Goal: Task Accomplishment & Management: Use online tool/utility

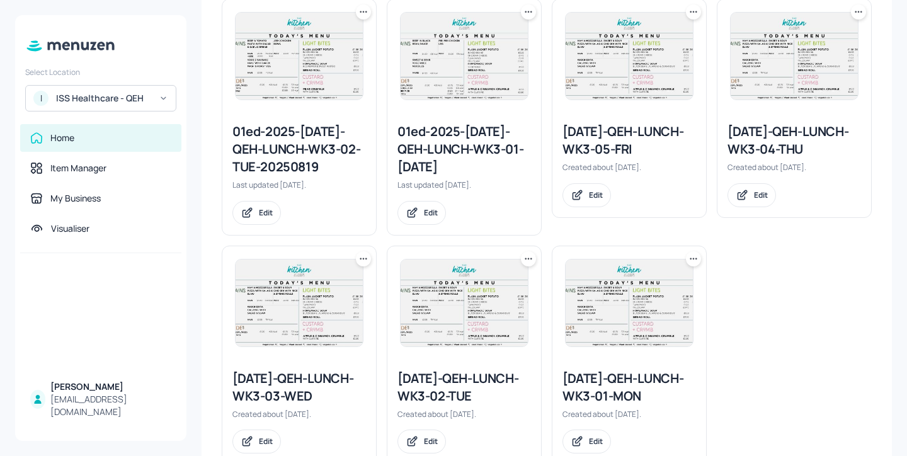
scroll to position [644, 0]
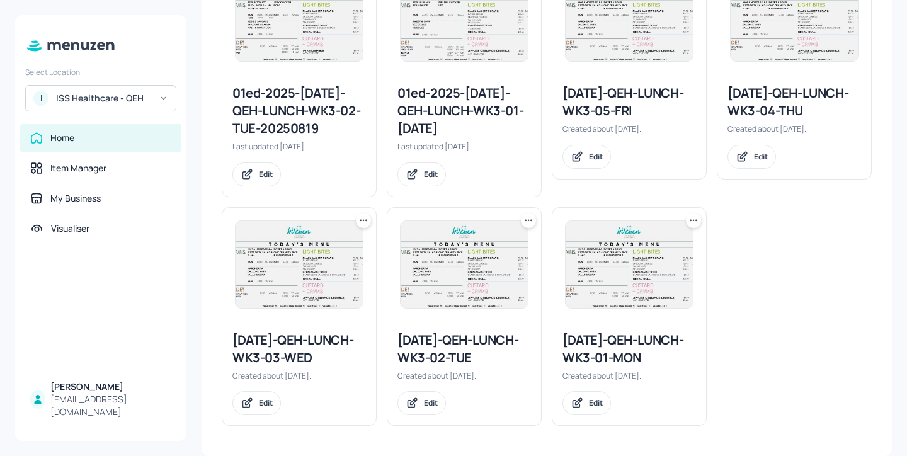
click at [465, 358] on div "[DATE]-QEH-LUNCH-WK3-02-TUE" at bounding box center [464, 348] width 134 height 35
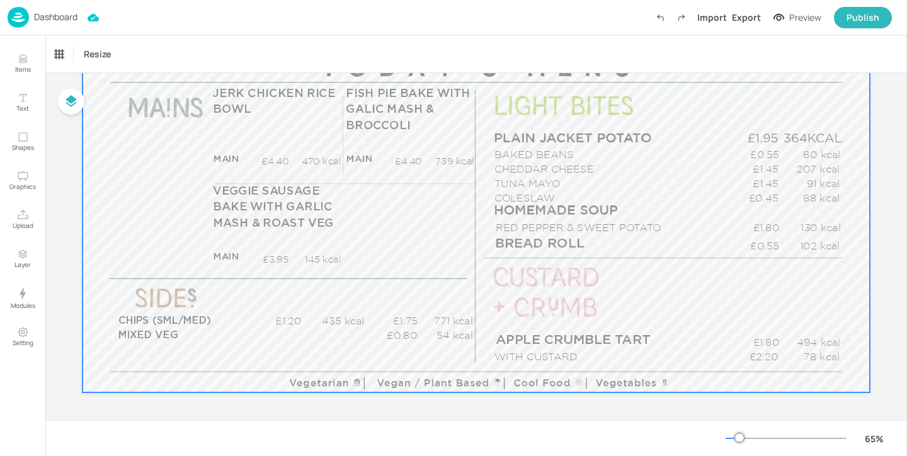
scroll to position [168, 0]
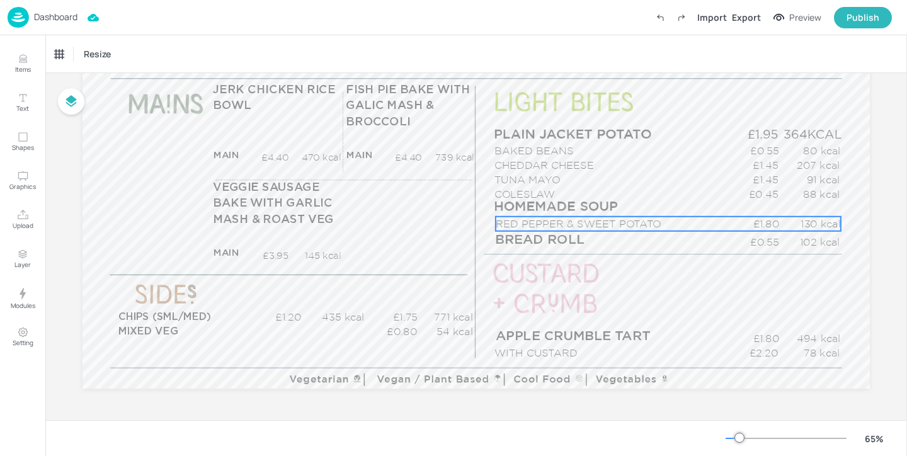
click at [596, 223] on p "RED PEPPER & SWEET POTATO" at bounding box center [612, 224] width 233 height 14
click at [158, 50] on div "RED PEPPER & SWEET POTATO" at bounding box center [107, 53] width 105 height 11
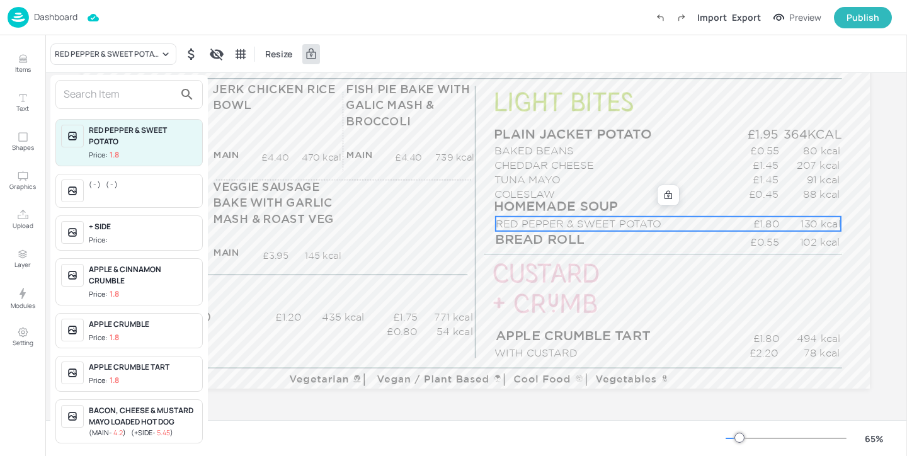
click at [140, 94] on input "text" at bounding box center [119, 94] width 111 height 20
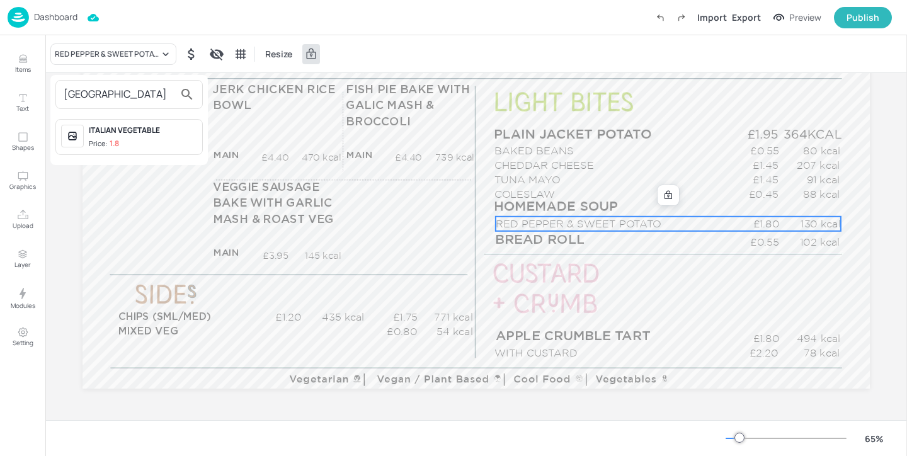
type input "[GEOGRAPHIC_DATA]"
click at [177, 143] on span "Price: 1.8" at bounding box center [143, 144] width 108 height 11
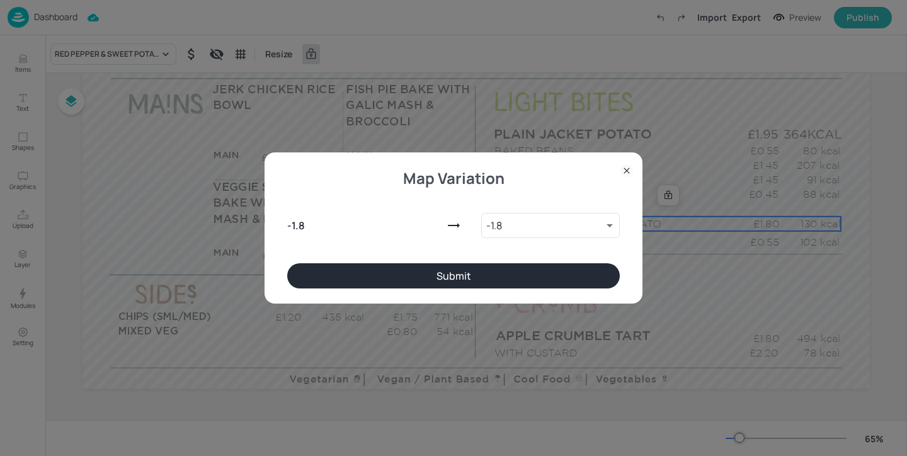
click at [385, 271] on button "Submit" at bounding box center [453, 275] width 332 height 25
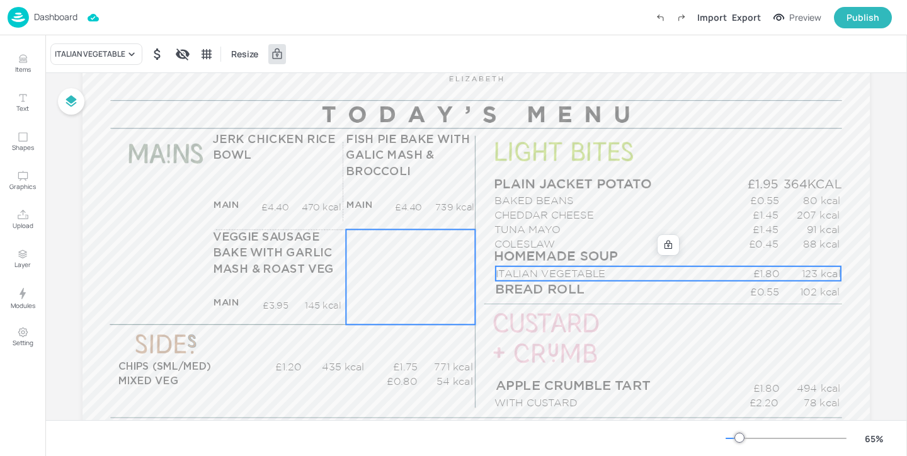
scroll to position [64, 0]
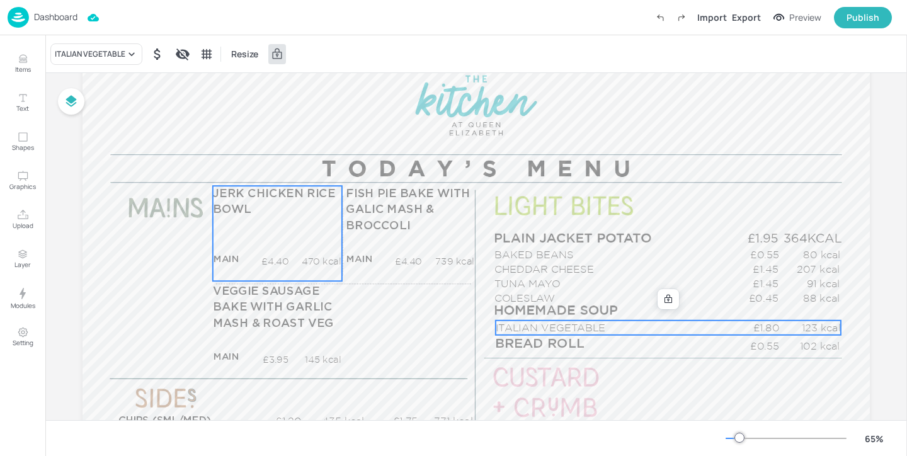
click at [283, 195] on span "JERK CHICKEN RICE BOWL" at bounding box center [274, 202] width 123 height 28
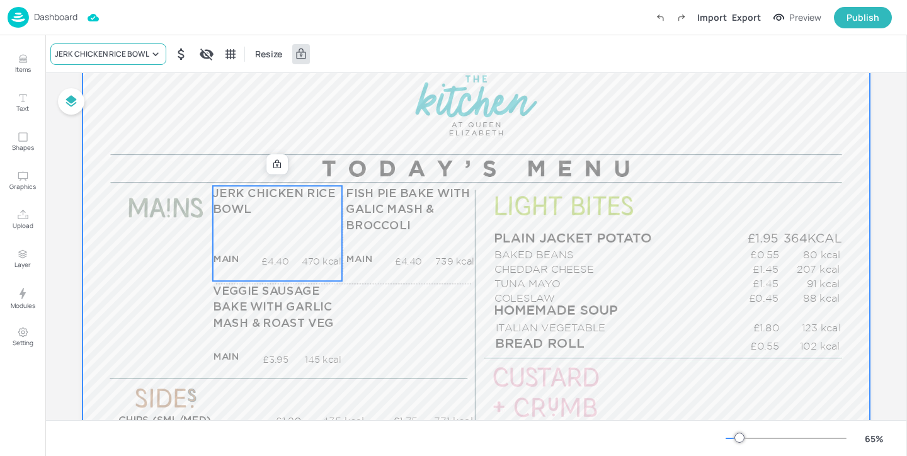
click at [128, 60] on div "JERK CHICKEN RICE BOWL" at bounding box center [108, 53] width 116 height 21
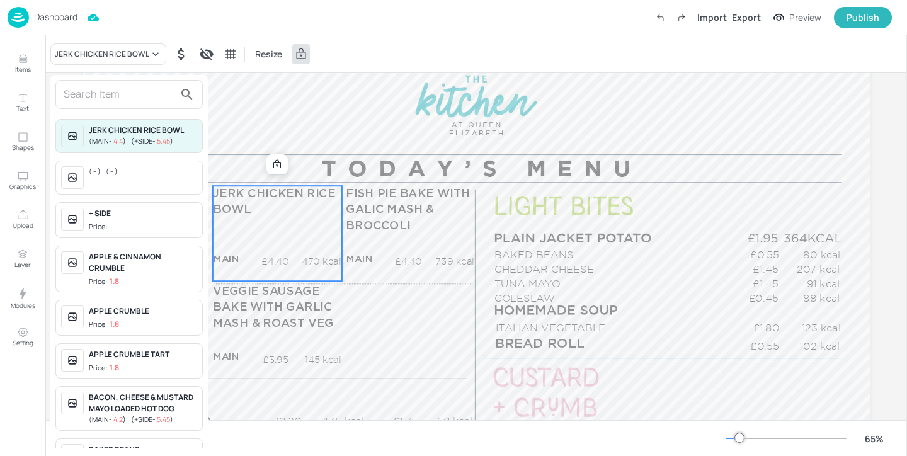
click at [119, 94] on input "text" at bounding box center [119, 94] width 111 height 20
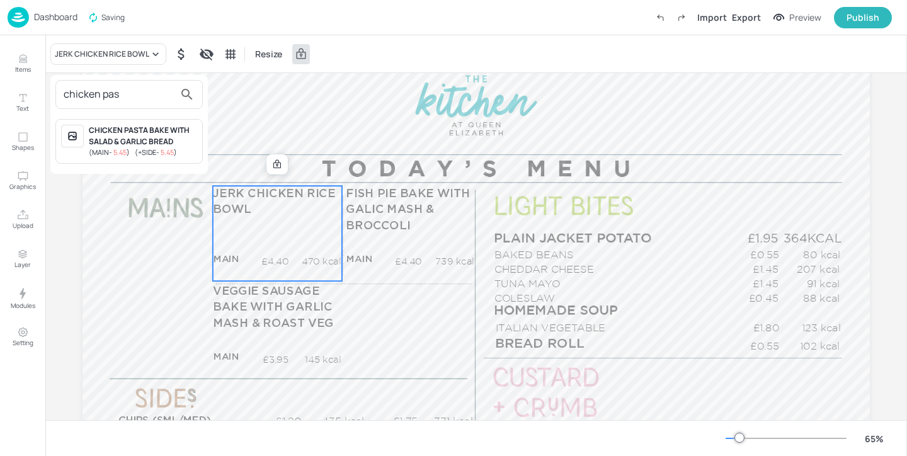
type input "chicken pas"
click at [145, 140] on div "CHICKEN PASTA BAKE WITH SALAD & GARLIC BREAD" at bounding box center [143, 136] width 108 height 23
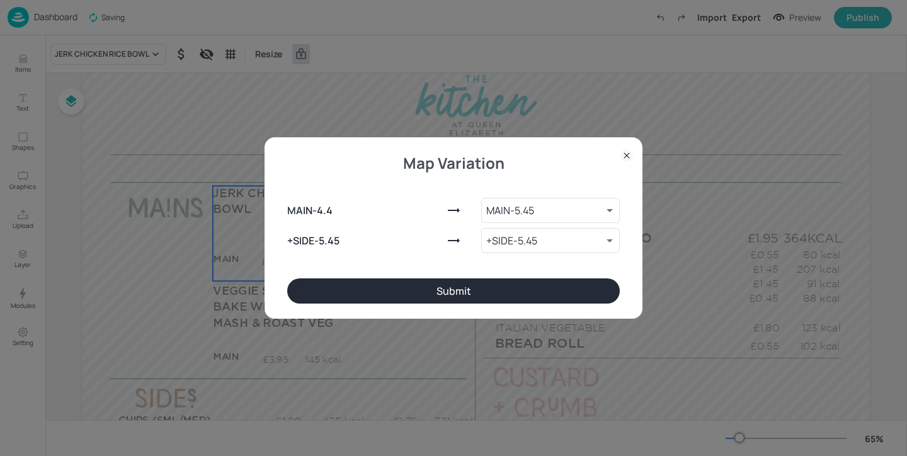
click at [433, 293] on button "Submit" at bounding box center [453, 290] width 332 height 25
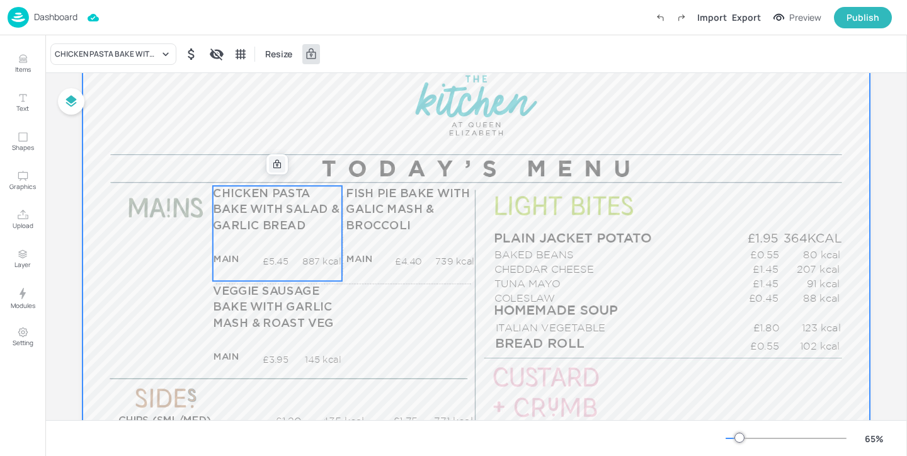
click at [272, 172] on div at bounding box center [277, 164] width 16 height 16
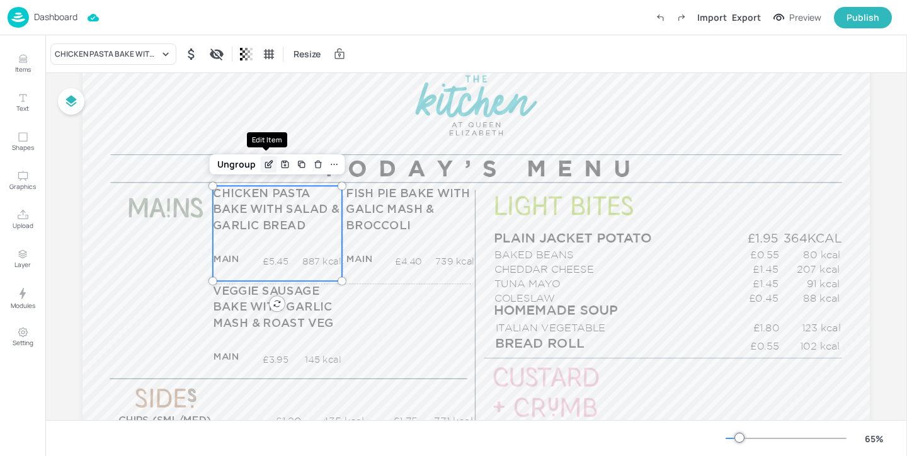
click at [267, 168] on icon "Edit Item" at bounding box center [268, 164] width 11 height 10
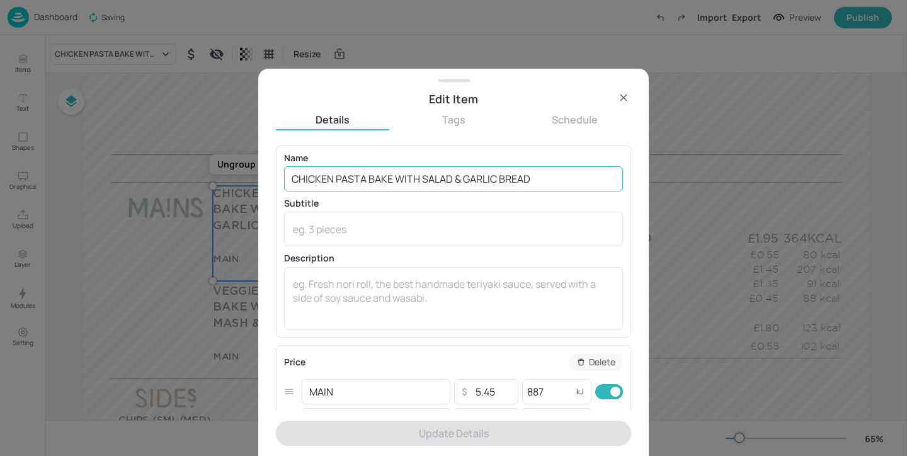
click at [544, 176] on input "CHICKEN PASTA BAKE WITH SALAD & GARLIC BREAD" at bounding box center [453, 178] width 339 height 25
click at [462, 179] on input "CHICKEN PASTA BAKE WITH SALAD & GARLIC BREAD" at bounding box center [453, 178] width 339 height 25
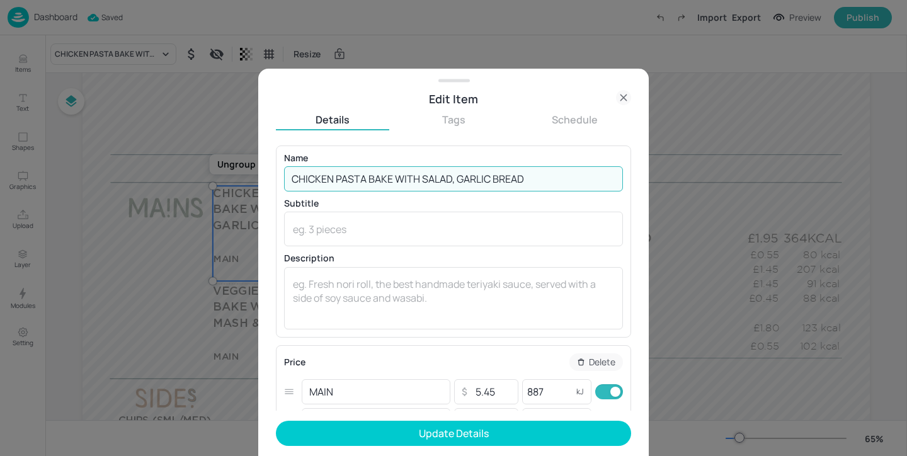
click at [567, 181] on input "CHICKEN PASTA BAKE WITH SALAD, GARLIC BREAD" at bounding box center [453, 178] width 339 height 25
type input "CHICKEN PASTA BAKE WITH SALAD, GARLIC BREAD & CORN ON THE COB"
click at [548, 395] on input "887" at bounding box center [547, 391] width 50 height 25
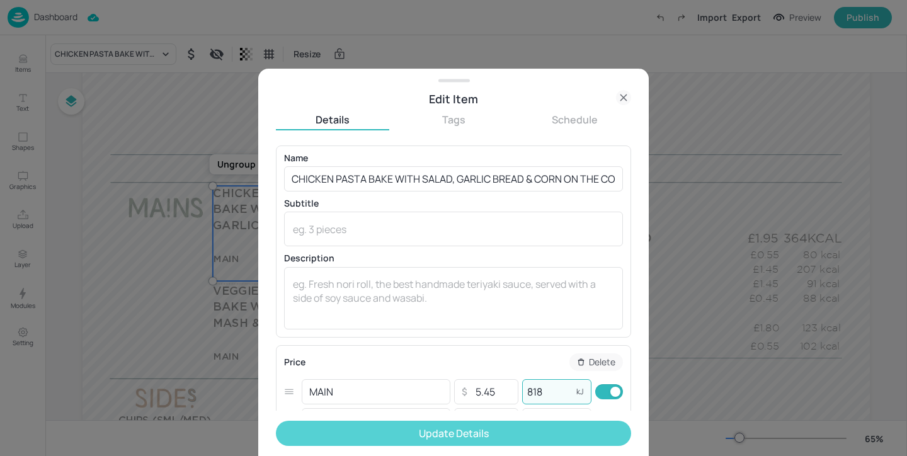
type input "818"
click at [535, 436] on button "Update Details" at bounding box center [453, 433] width 355 height 25
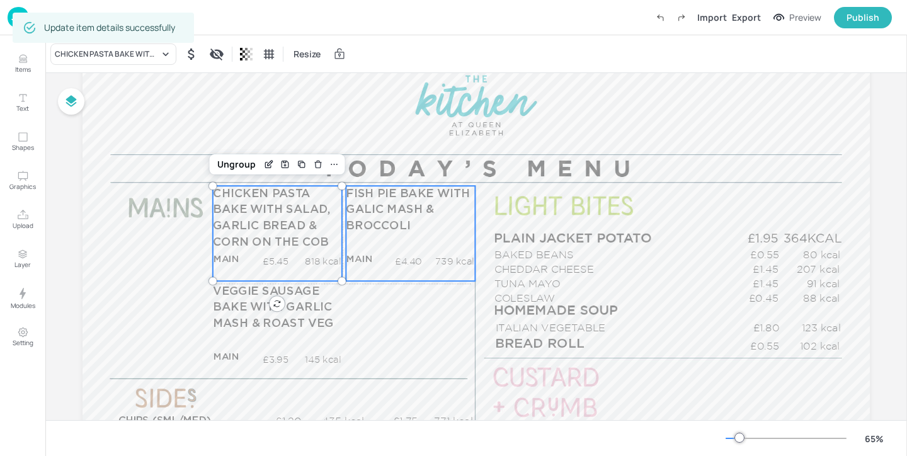
click at [367, 198] on span "FISH PIE BAKE WITH GALIC MASH & BROCCOLI" at bounding box center [408, 209] width 124 height 43
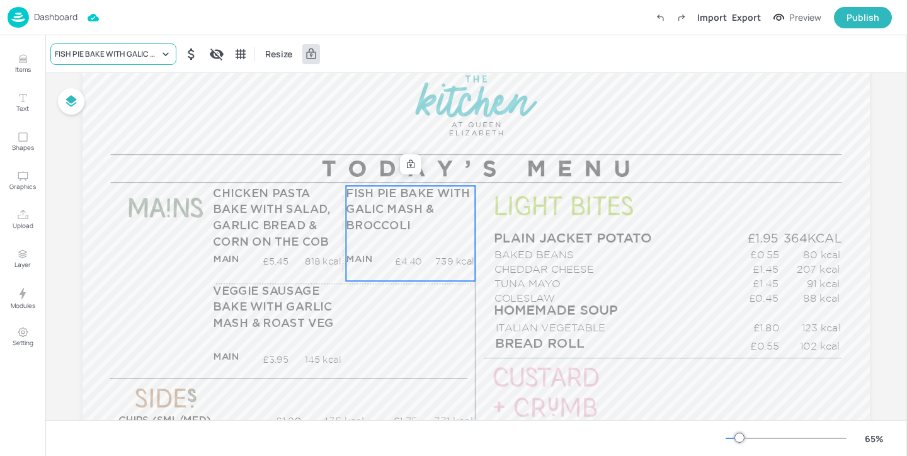
click at [147, 58] on div "FISH PIE BAKE WITH GALIC MASH & BROCCOLI" at bounding box center [107, 53] width 105 height 11
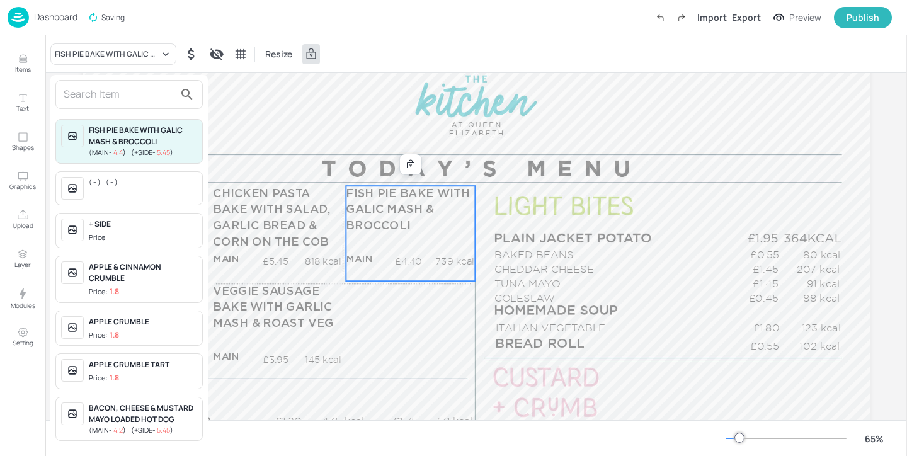
click at [120, 93] on input "text" at bounding box center [119, 94] width 111 height 20
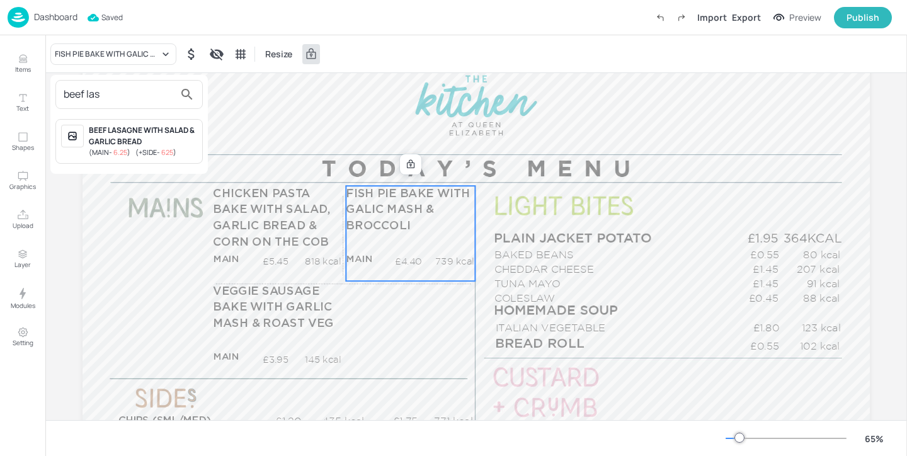
type input "beef las"
click at [134, 130] on div "BEEF LASAGNE WITH SALAD & GARLIC BREAD" at bounding box center [143, 136] width 108 height 23
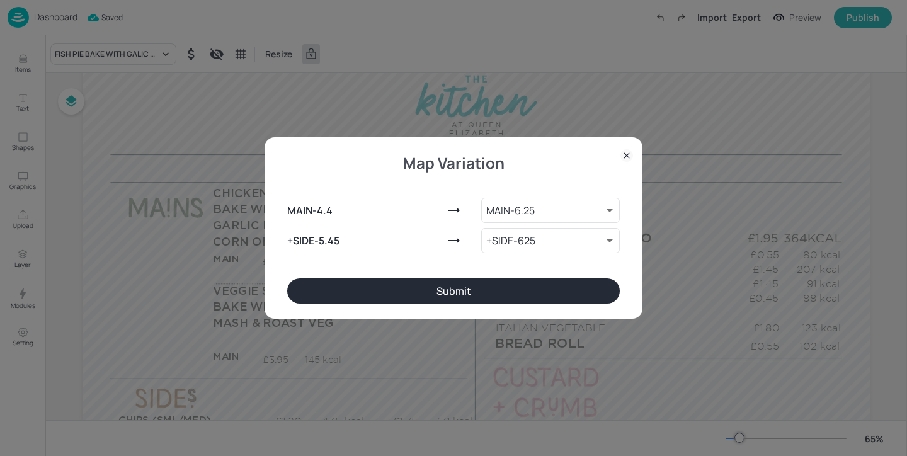
click at [479, 290] on button "Submit" at bounding box center [453, 290] width 332 height 25
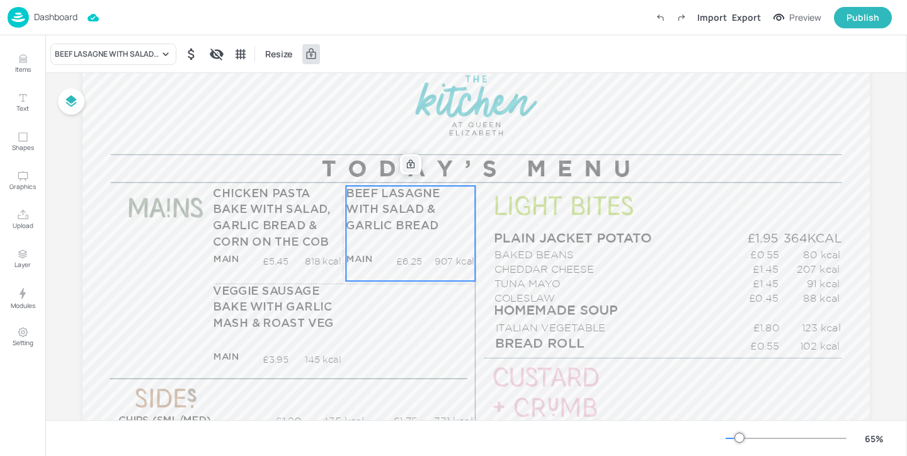
click at [406, 169] on div at bounding box center [410, 164] width 16 height 16
click at [405, 166] on div "Edit Item" at bounding box center [402, 164] width 16 height 16
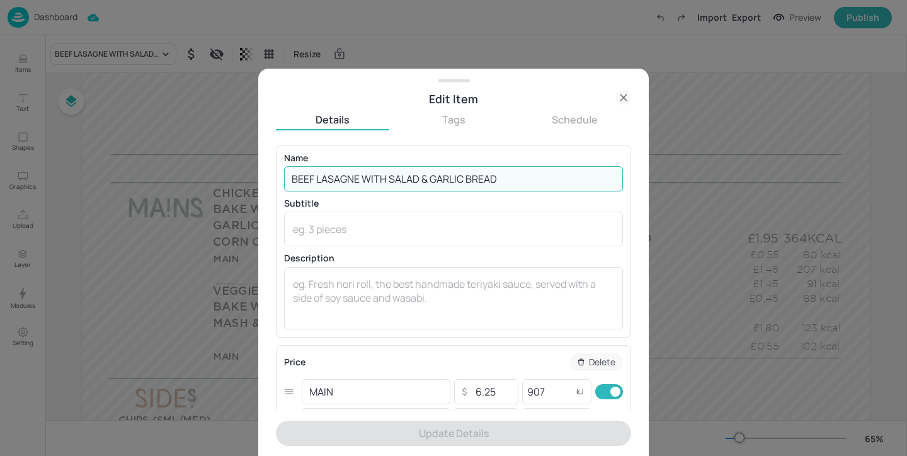
click at [429, 178] on input "BEEF LASAGNE WITH SALAD & GARLIC BREAD" at bounding box center [453, 178] width 339 height 25
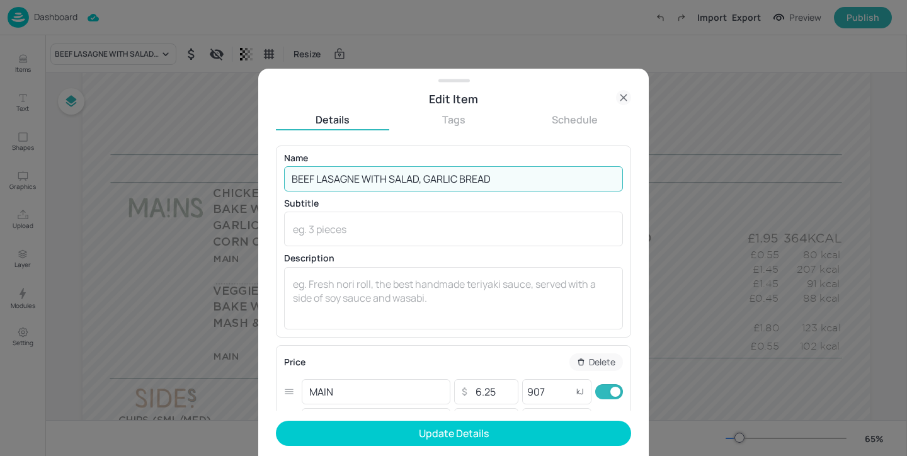
click at [543, 179] on input "BEEF LASAGNE WITH SALAD, GARLIC BREAD" at bounding box center [453, 178] width 339 height 25
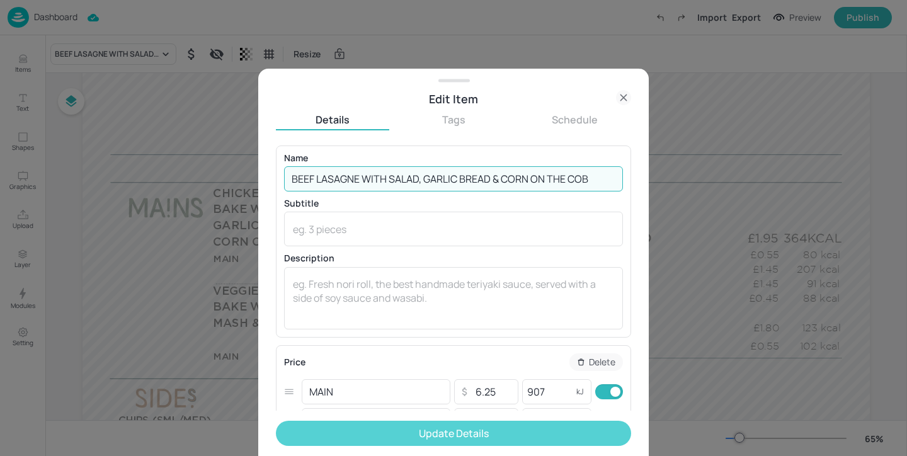
type input "BEEF LASAGNE WITH SALAD, GARLIC BREAD & CORN ON THE COB"
click at [537, 431] on button "Update Details" at bounding box center [453, 433] width 355 height 25
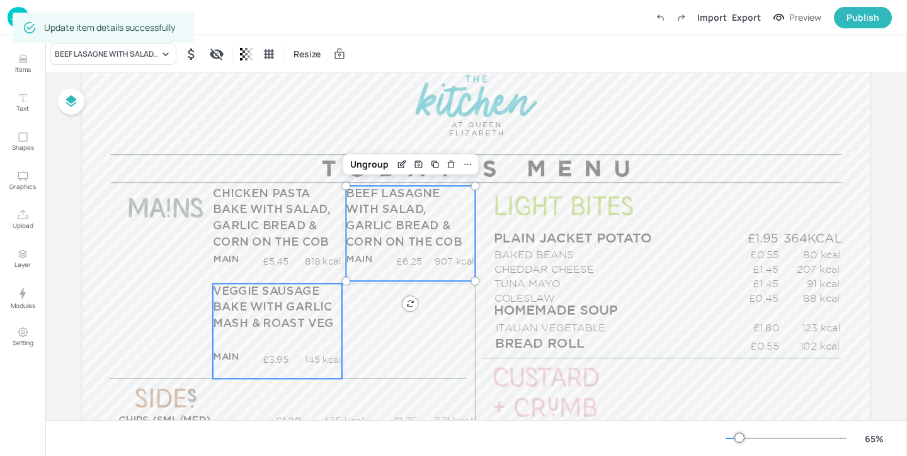
click at [287, 304] on span "VEGGIE SAUSAGE BAKE WITH GARLIC MASH & ROAST VEG" at bounding box center [273, 307] width 120 height 43
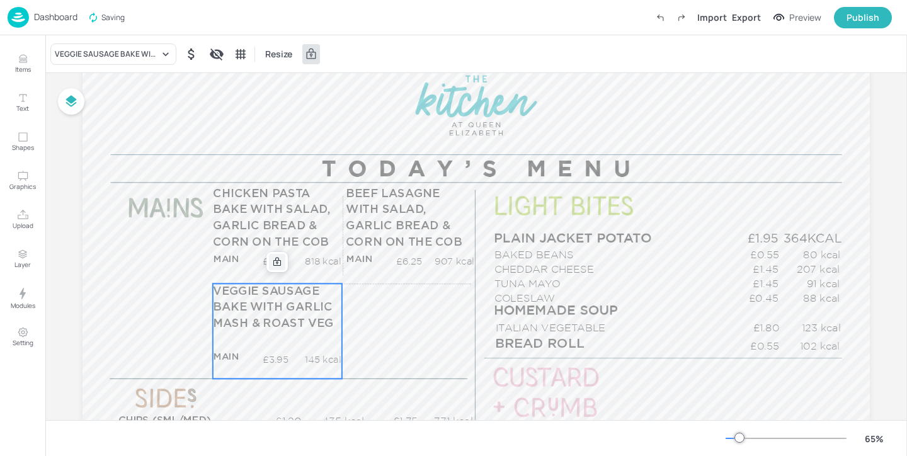
click at [276, 265] on icon at bounding box center [277, 262] width 10 height 10
click at [268, 262] on icon "Edit Item" at bounding box center [269, 260] width 5 height 5
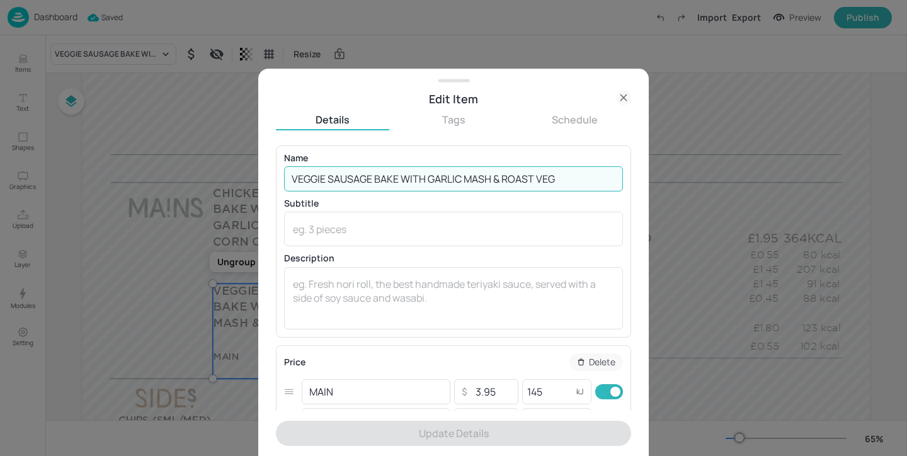
drag, startPoint x: 581, startPoint y: 185, endPoint x: 582, endPoint y: 148, distance: 36.5
click at [582, 148] on div "Name VEGGIE SAUSAGE BAKE WITH GARLIC MASH & ROAST VEG ​ Subtitle x ​ Descriptio…" at bounding box center [453, 241] width 355 height 192
type input "m"
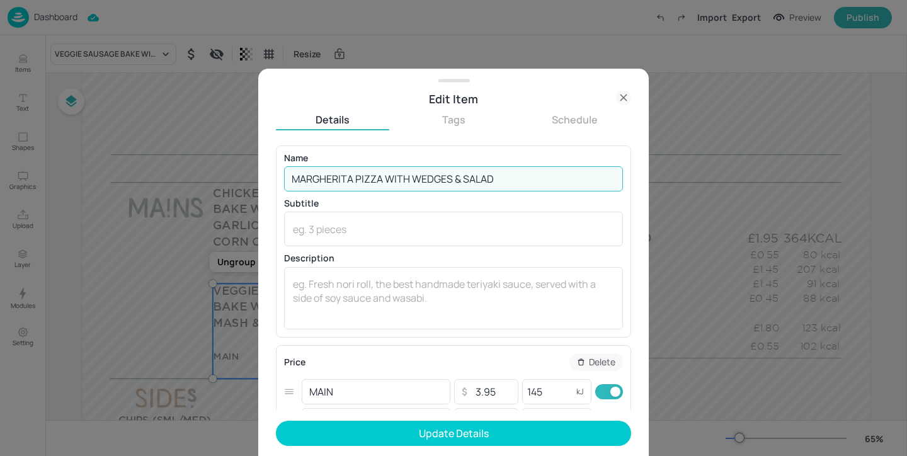
drag, startPoint x: 518, startPoint y: 181, endPoint x: 497, endPoint y: 181, distance: 20.2
click at [497, 181] on input "MARGHERITA PIZZA WITH WEDGES & SALAD" at bounding box center [453, 178] width 339 height 25
drag, startPoint x: 450, startPoint y: 177, endPoint x: 412, endPoint y: 179, distance: 37.2
click at [412, 179] on input "MARGHERITA PIZZA WITH WEDGES & SALAD" at bounding box center [453, 178] width 339 height 25
click at [471, 183] on input "MARGHERITA PIZZA WITH SALAD" at bounding box center [453, 178] width 339 height 25
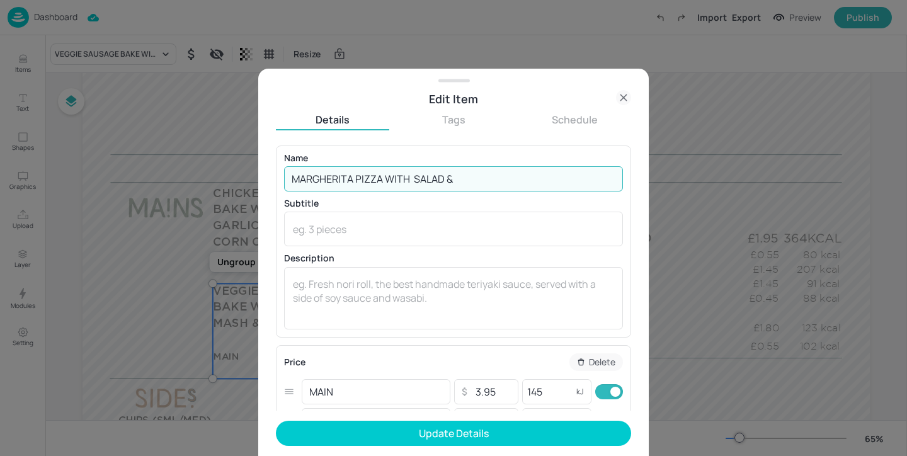
type input "MARGHERITA PIZZA WITH SALAD &"
click at [630, 94] on icon at bounding box center [623, 97] width 15 height 15
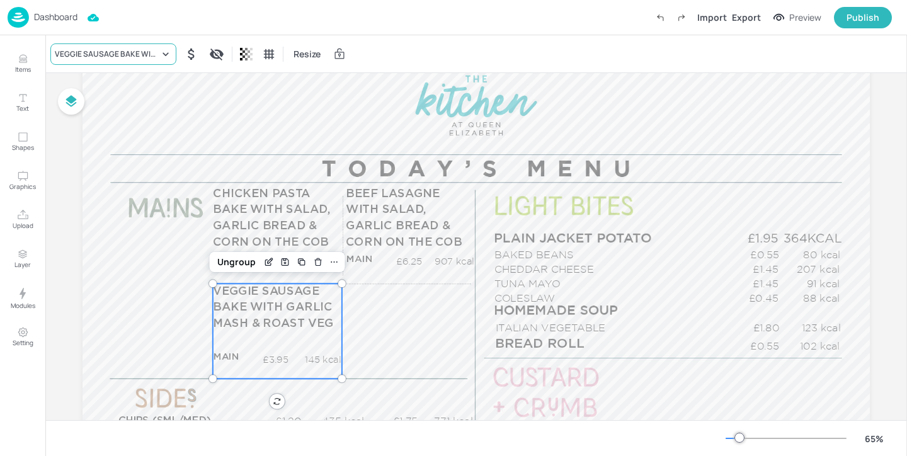
click at [151, 53] on div "VEGGIE SAUSAGE BAKE WITH GARLIC MASH & ROAST VEG" at bounding box center [107, 53] width 105 height 11
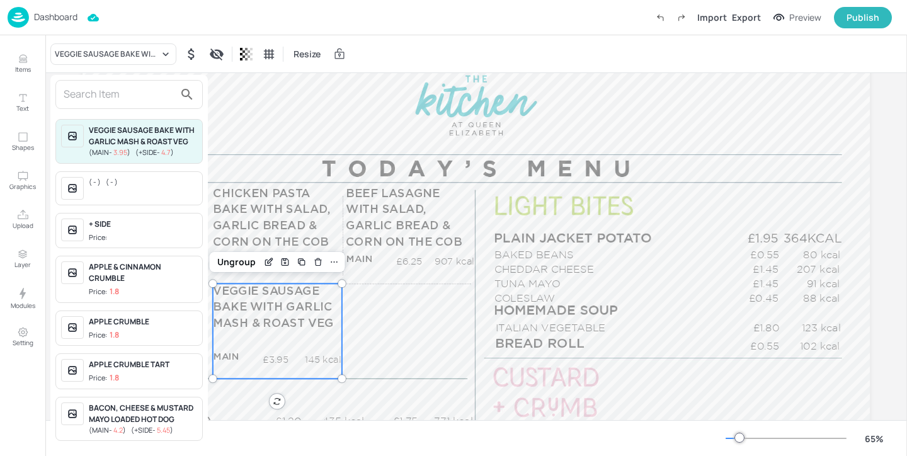
click at [123, 88] on input "text" at bounding box center [119, 94] width 111 height 20
click at [22, 55] on div at bounding box center [453, 228] width 907 height 456
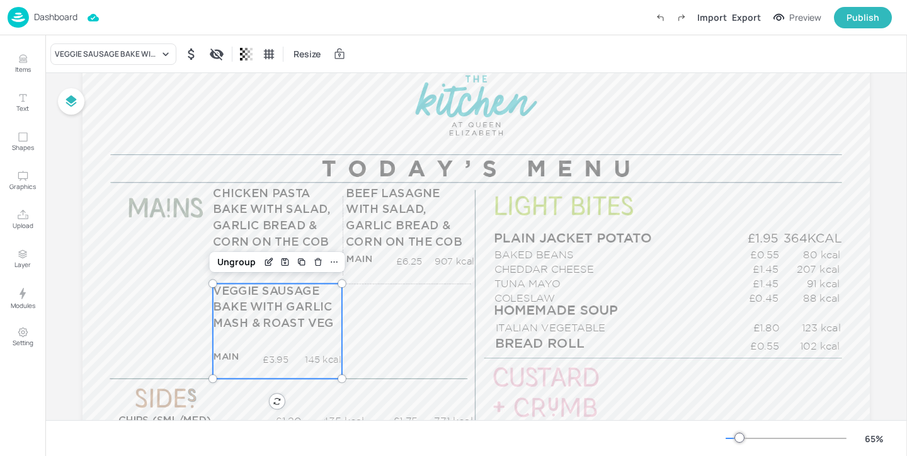
click at [22, 63] on div "VEGGIE SAUSAGE BAKE WITH GARLIC MASH & ROAST VEG ( MAIN - 3.95 ) ( +SIDE - 4.7 …" at bounding box center [453, 230] width 907 height 451
click at [22, 63] on icon "Items" at bounding box center [23, 59] width 12 height 12
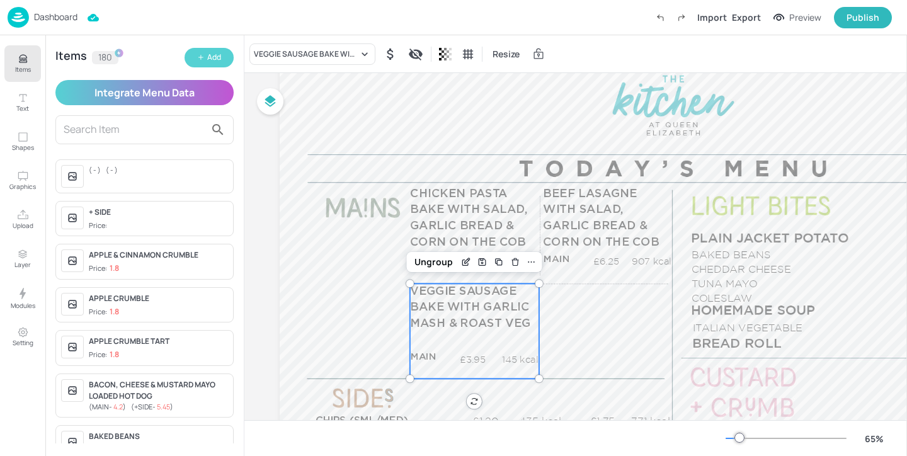
click at [214, 59] on div "Add" at bounding box center [214, 58] width 14 height 12
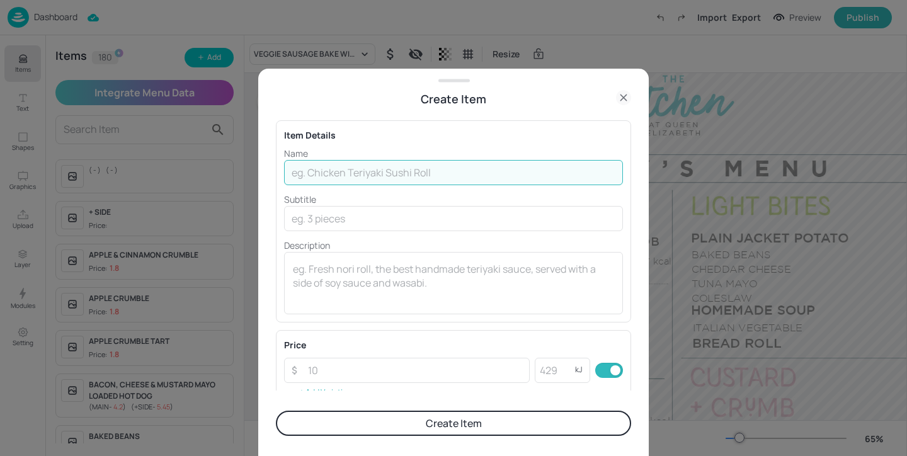
click at [356, 168] on input "text" at bounding box center [453, 172] width 339 height 25
click at [447, 171] on input "MARGHERITA PIZZA WITH WEDGES & SALAD" at bounding box center [453, 172] width 339 height 25
drag, startPoint x: 449, startPoint y: 171, endPoint x: 412, endPoint y: 171, distance: 36.5
click at [412, 171] on input "MARGHERITA PIZZA WITH WEDGES & SALAD" at bounding box center [453, 172] width 339 height 25
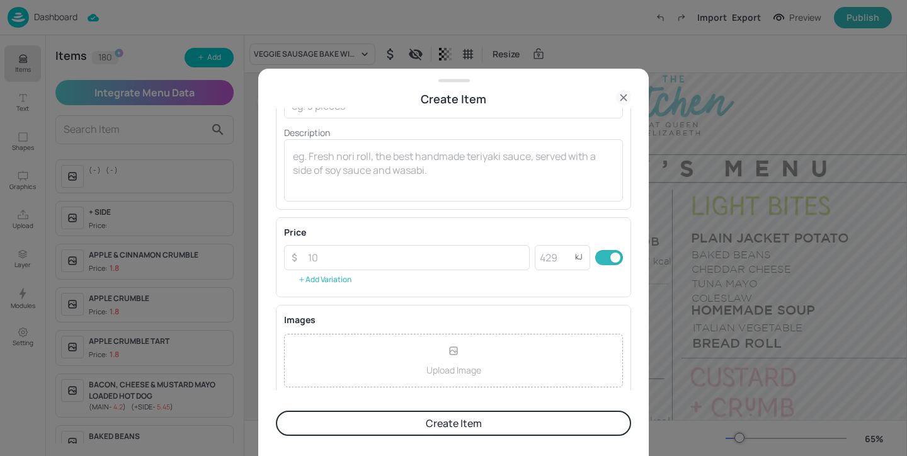
type input "MARGHERITA PIZZA WITH GARLIC BREAD & SALAD"
click at [346, 280] on button "Add Variation" at bounding box center [324, 279] width 81 height 19
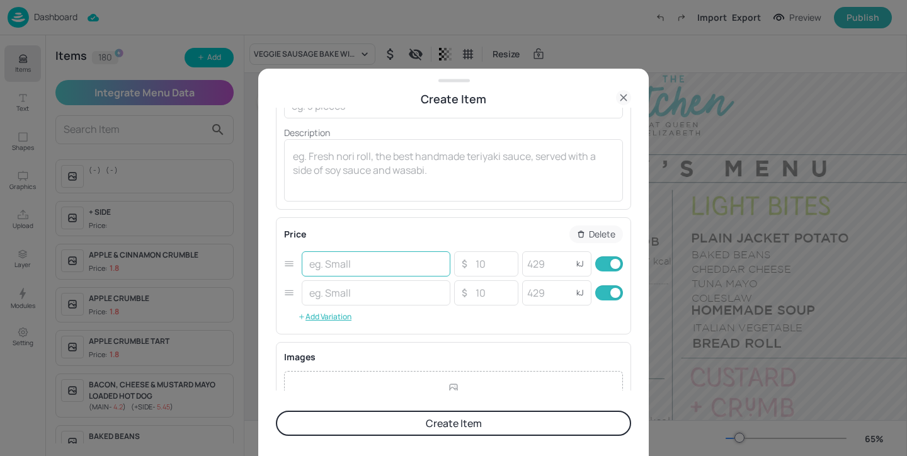
click at [346, 268] on input "text" at bounding box center [376, 263] width 149 height 25
type input "MAIN"
click at [377, 305] on input "text" at bounding box center [376, 292] width 149 height 25
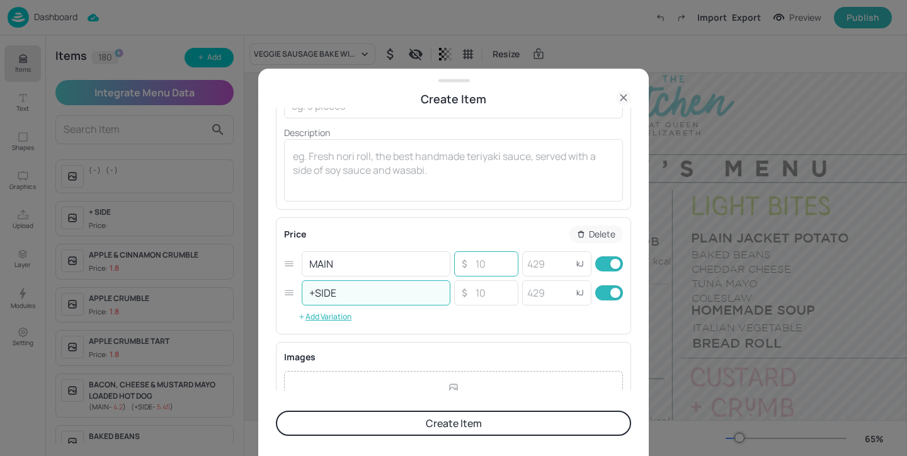
type input "+SIDE"
click at [490, 264] on input "number" at bounding box center [492, 263] width 44 height 25
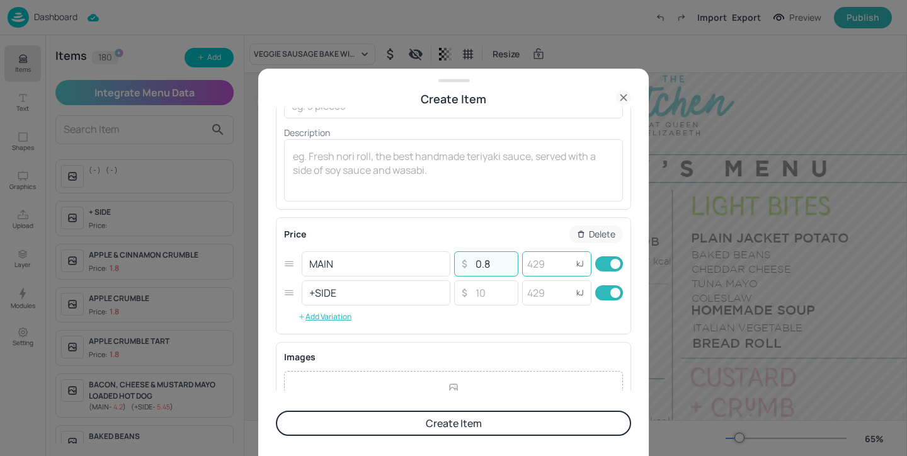
type input "0"
type input "5.4"
click at [559, 266] on input "number" at bounding box center [547, 263] width 50 height 25
click at [600, 300] on input "checkbox" at bounding box center [615, 292] width 45 height 15
checkbox input "false"
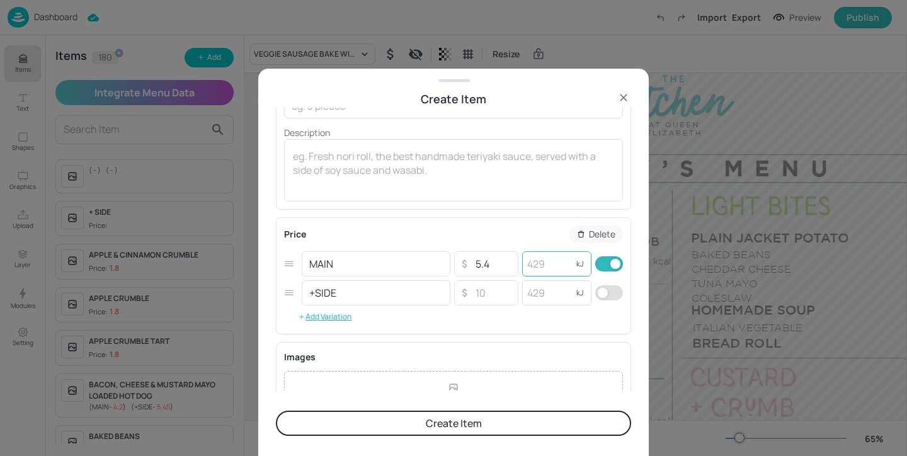
click at [547, 264] on input "number" at bounding box center [547, 263] width 50 height 25
type input "825"
click at [518, 418] on button "Create Item" at bounding box center [453, 423] width 355 height 25
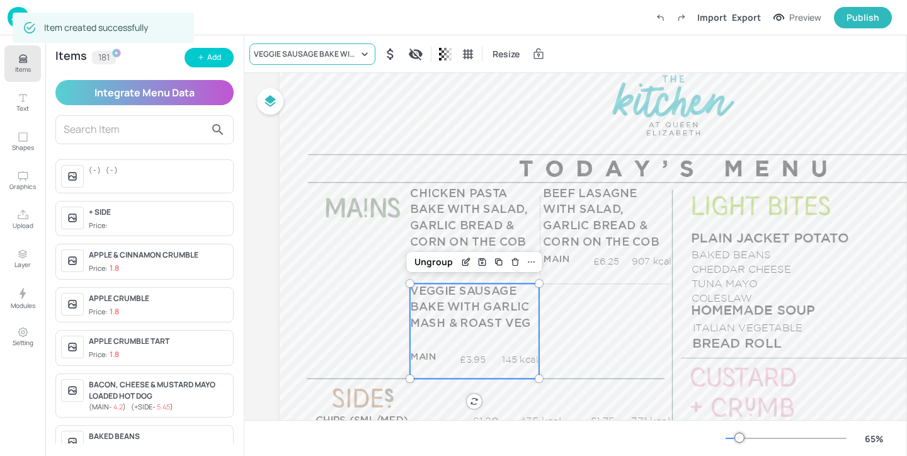
click at [343, 55] on div "VEGGIE SAUSAGE BAKE WITH GARLIC MASH & ROAST VEG" at bounding box center [306, 53] width 105 height 11
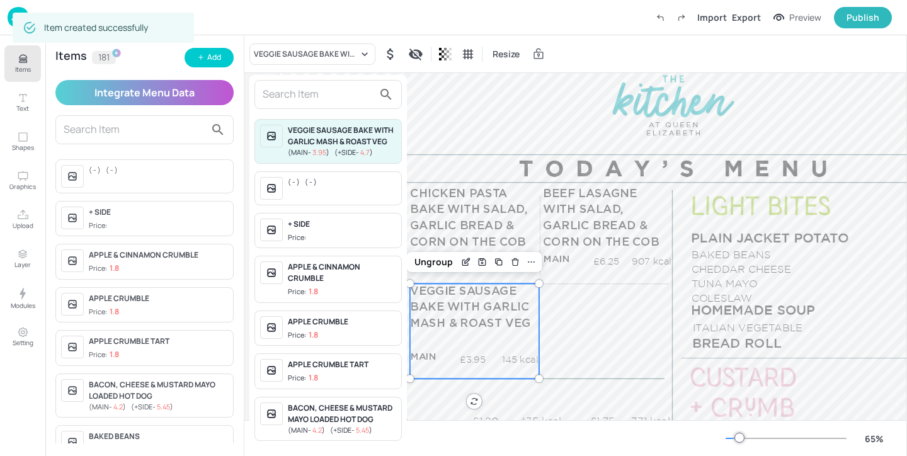
click at [346, 96] on input "text" at bounding box center [318, 94] width 111 height 20
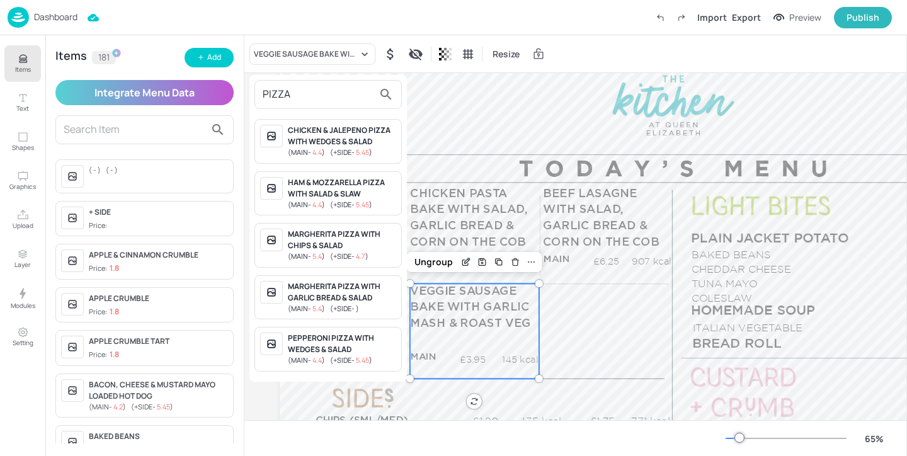
type input "PIZZA"
click at [378, 293] on div "MARGHERITA PIZZA WITH GARLIC BREAD & SALAD" at bounding box center [342, 292] width 108 height 23
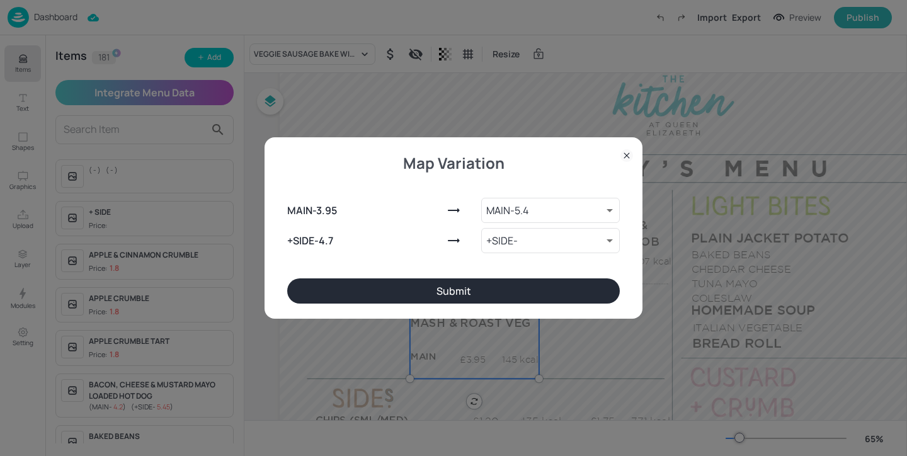
click at [502, 300] on button "Submit" at bounding box center [453, 290] width 332 height 25
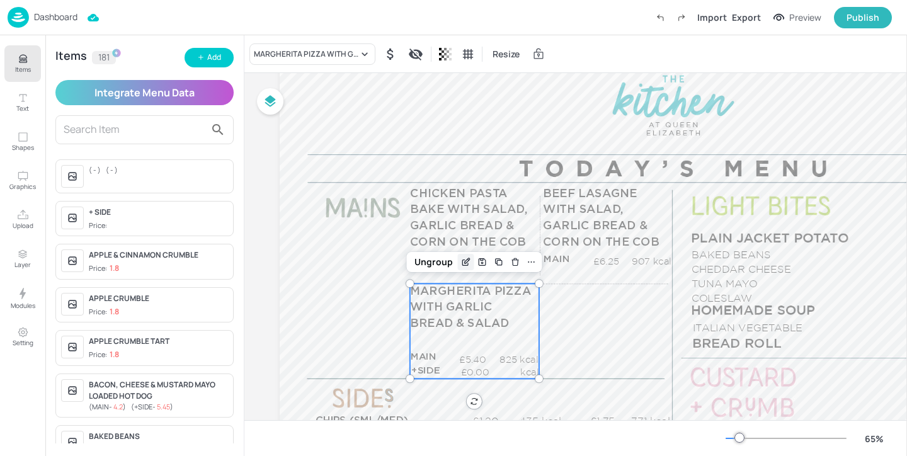
click at [461, 262] on icon "Edit Item" at bounding box center [465, 262] width 11 height 10
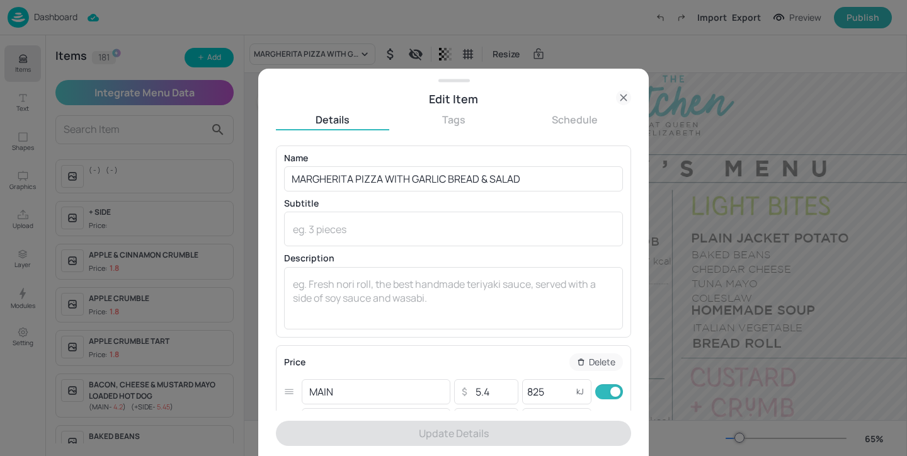
scroll to position [113, 0]
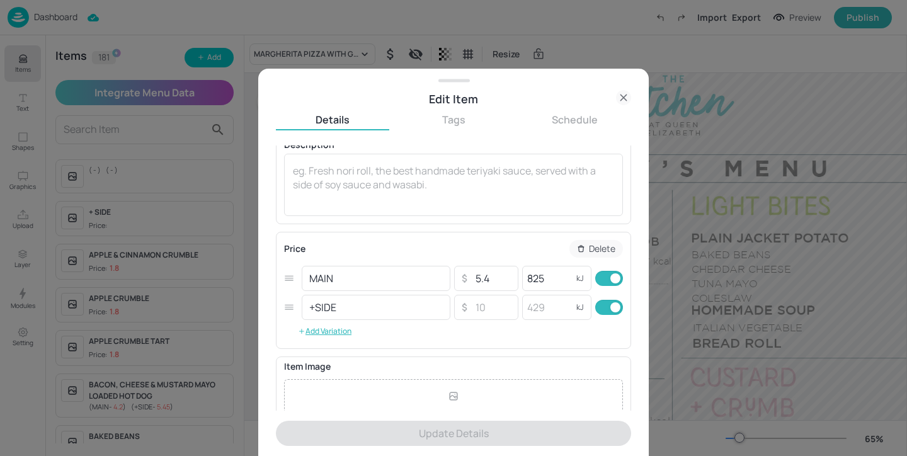
click at [601, 310] on input "checkbox" at bounding box center [615, 307] width 45 height 15
checkbox input "false"
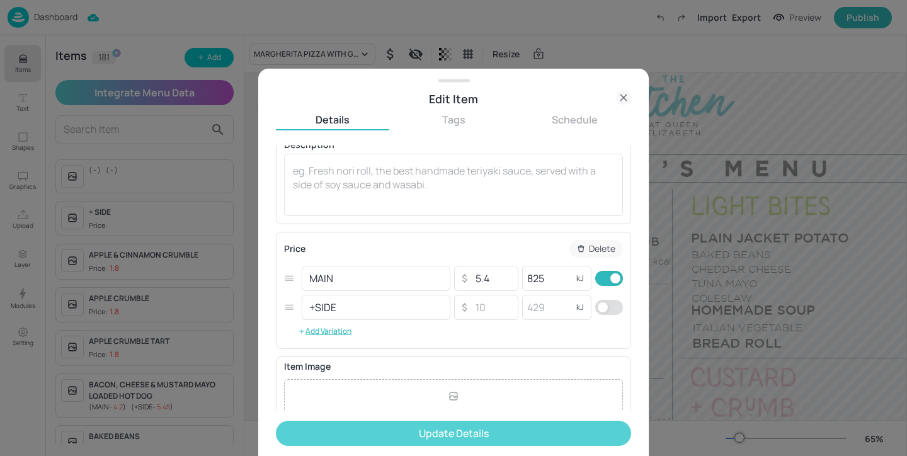
click at [550, 427] on button "Update Details" at bounding box center [453, 433] width 355 height 25
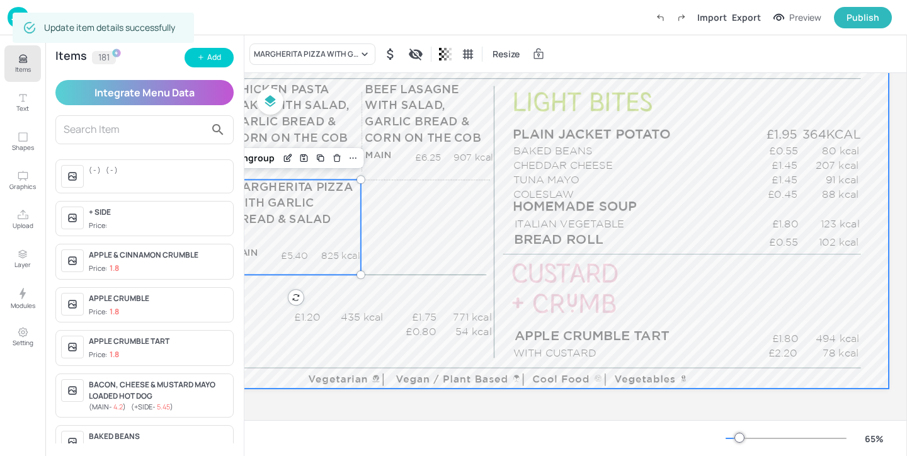
scroll to position [171, 199]
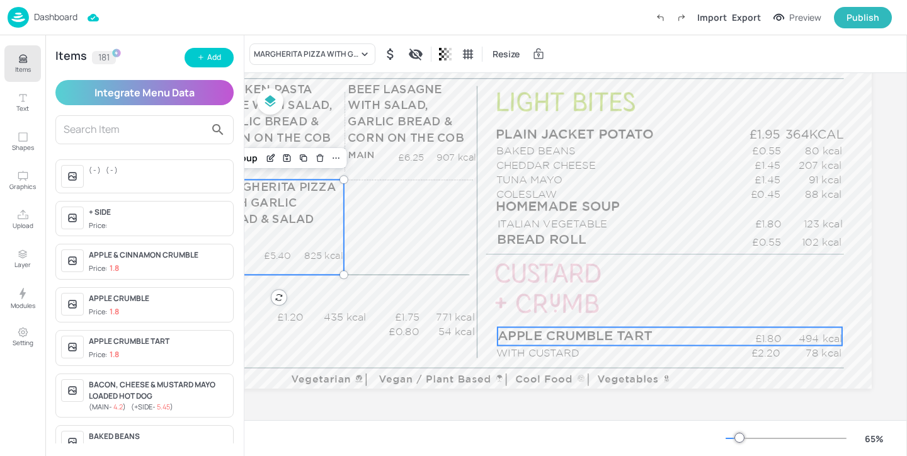
click at [608, 331] on span "APPLE CRUMBLE TART" at bounding box center [574, 335] width 154 height 13
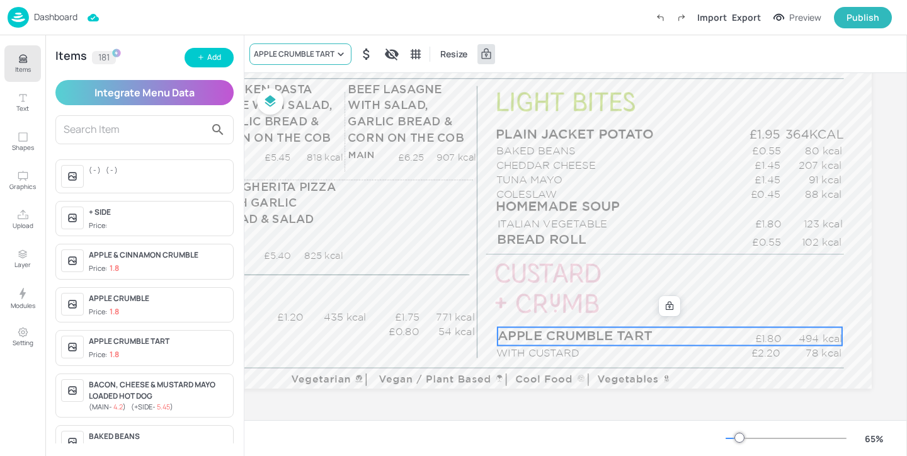
click at [308, 56] on div "APPLE CRUMBLE TART" at bounding box center [294, 53] width 81 height 11
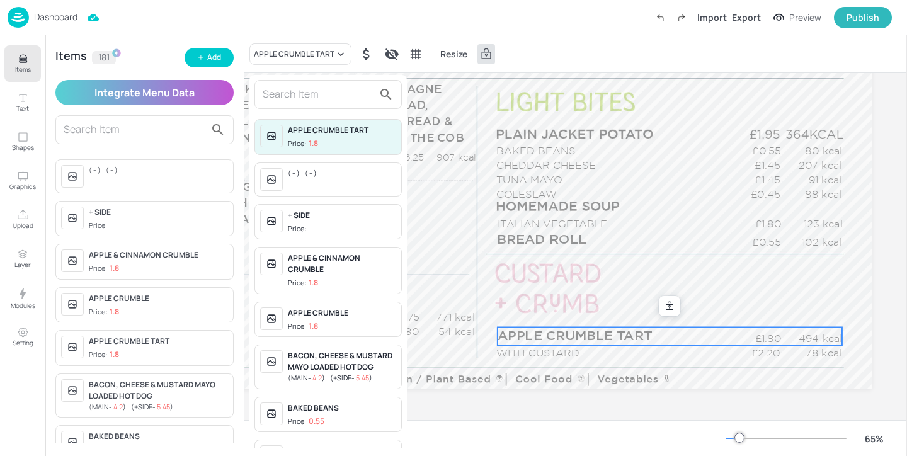
click at [293, 92] on input "text" at bounding box center [318, 94] width 111 height 20
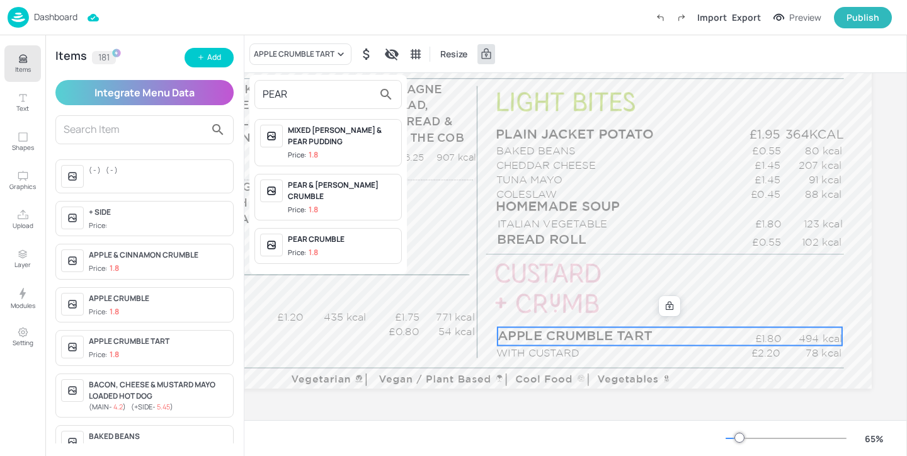
type input "PEAR"
click at [358, 183] on div "PEAR & [PERSON_NAME] CRUMBLE" at bounding box center [342, 190] width 108 height 23
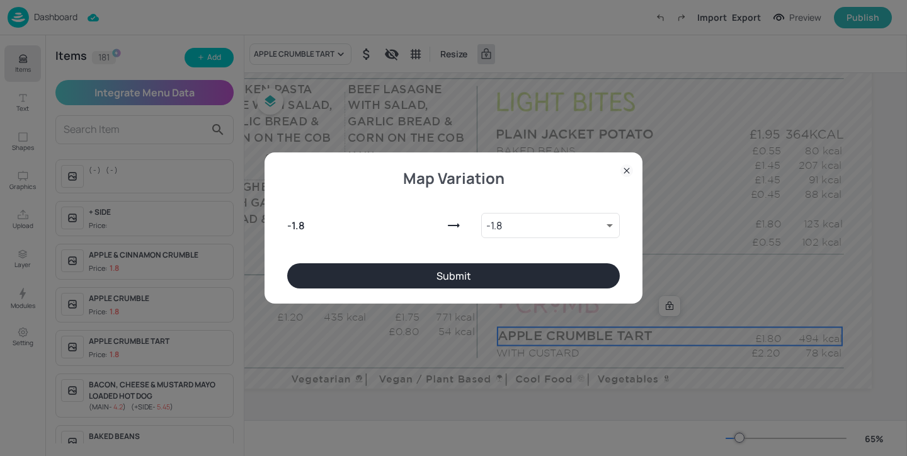
click at [577, 282] on button "Submit" at bounding box center [453, 275] width 332 height 25
